Goal: Task Accomplishment & Management: Use online tool/utility

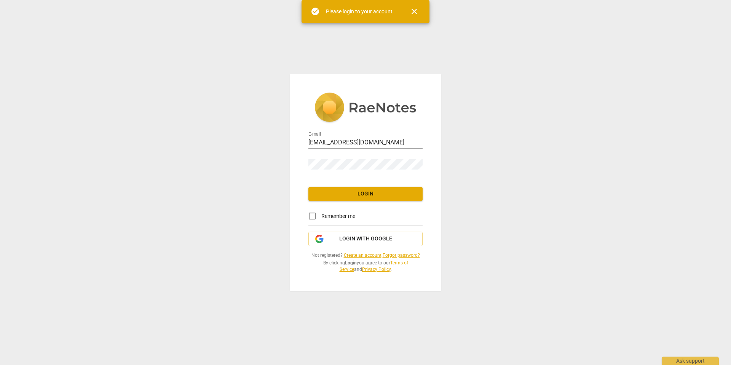
click at [395, 256] on link "Forgot password?" at bounding box center [401, 255] width 37 height 5
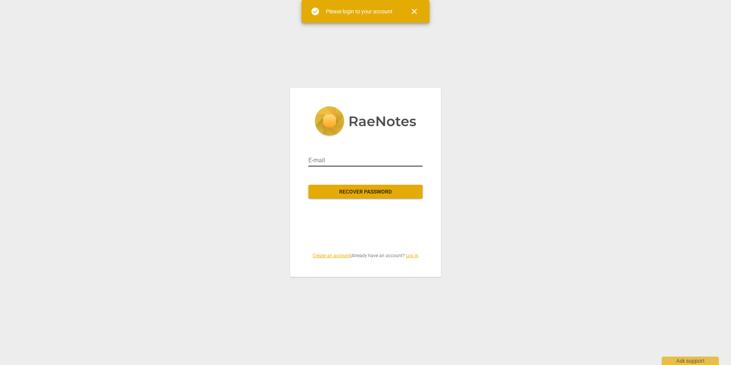
click at [355, 158] on input "email" at bounding box center [366, 160] width 114 height 12
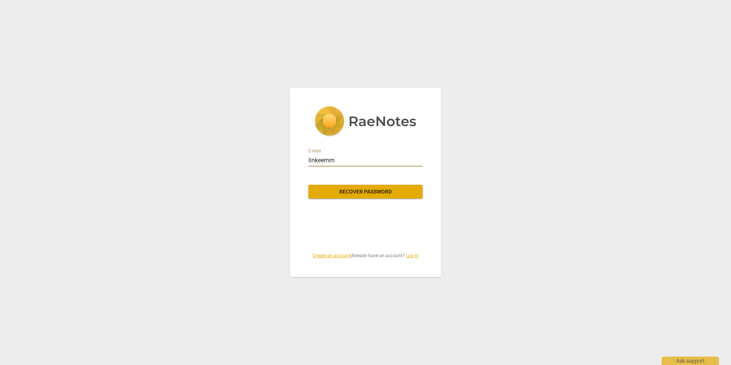
type input "[EMAIL_ADDRESS][DOMAIN_NAME]"
click at [357, 191] on span "Recover password" at bounding box center [366, 192] width 102 height 8
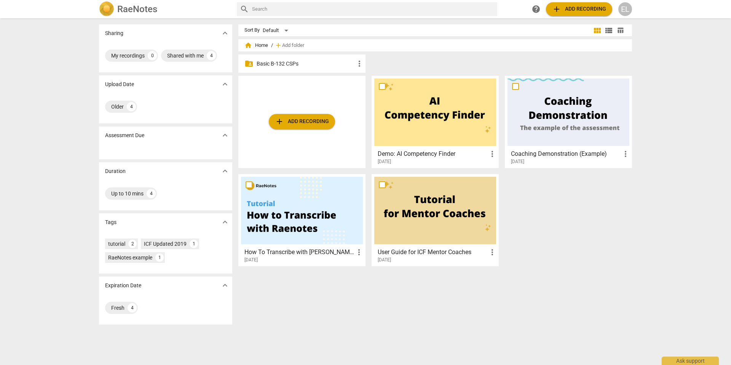
click at [277, 63] on p "Basic B-132 CSPs" at bounding box center [306, 64] width 98 height 8
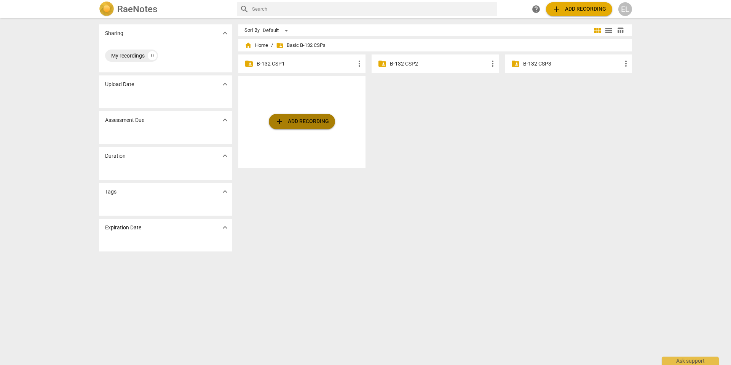
click at [288, 122] on span "add Add recording" at bounding box center [302, 121] width 54 height 9
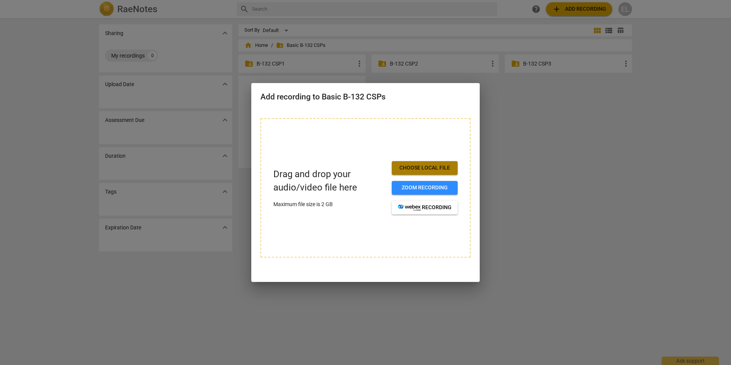
click at [430, 166] on span "Choose local file" at bounding box center [425, 168] width 54 height 8
click at [526, 136] on div at bounding box center [365, 182] width 731 height 365
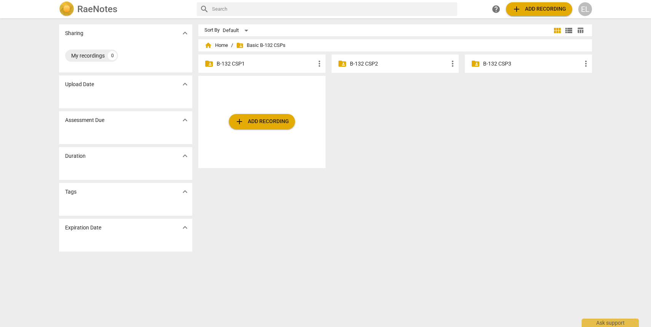
click at [255, 121] on span "add Add recording" at bounding box center [262, 121] width 54 height 9
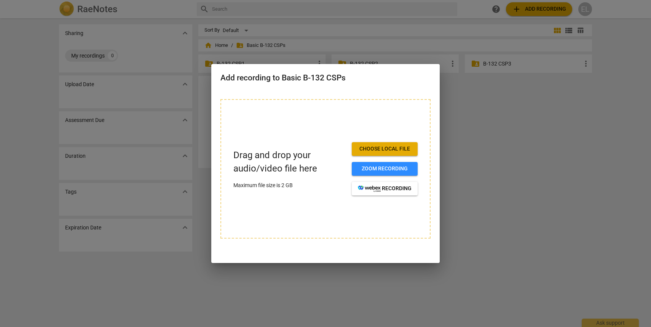
click at [377, 149] on span "Choose local file" at bounding box center [385, 149] width 54 height 8
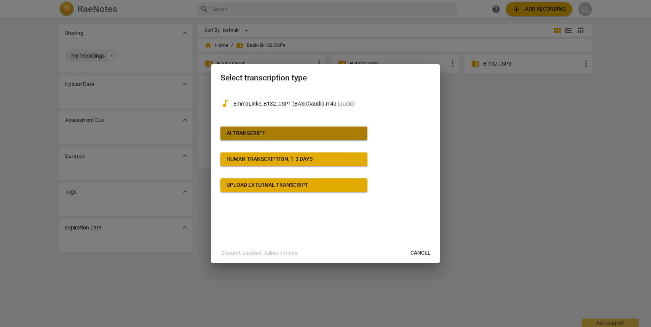
click at [265, 133] on span "AI Transcript" at bounding box center [294, 134] width 135 height 8
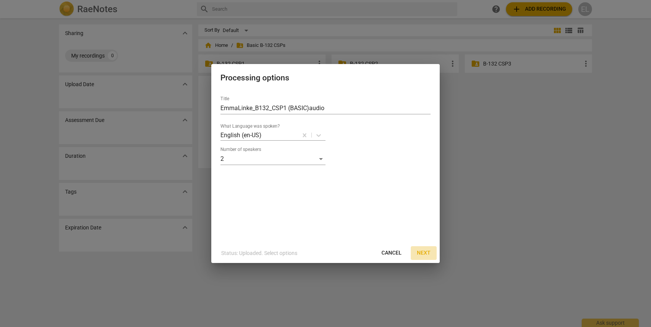
click at [424, 253] on span "Next" at bounding box center [424, 253] width 14 height 8
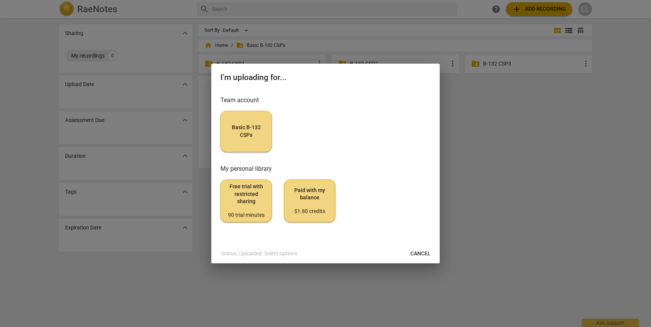
click at [254, 122] on button "Basic B-132 CSPs" at bounding box center [246, 131] width 51 height 41
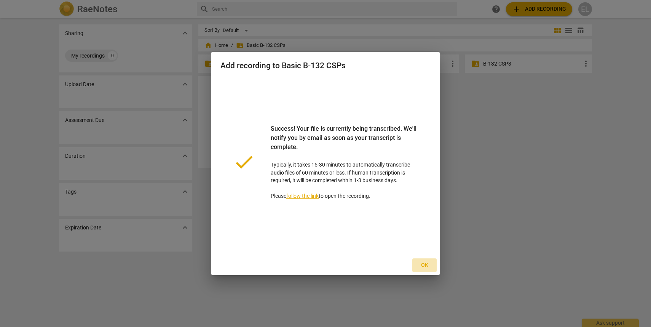
click at [426, 266] on span "Ok" at bounding box center [425, 265] width 12 height 8
